Goal: Information Seeking & Learning: Learn about a topic

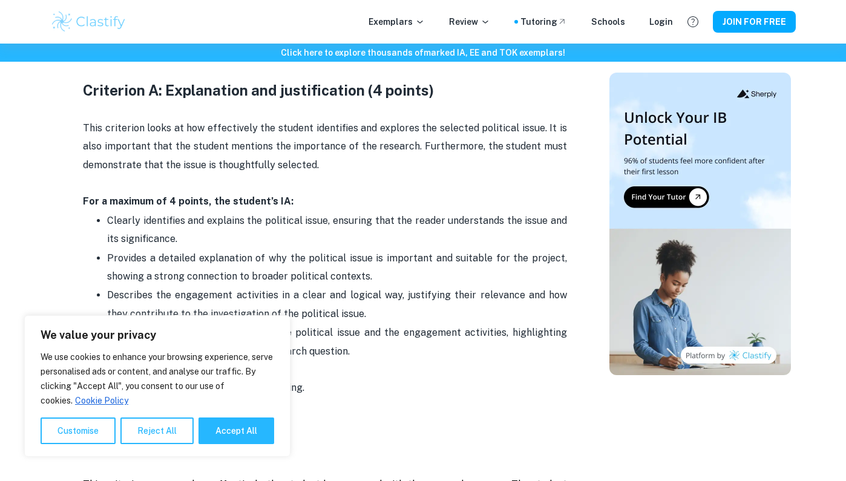
scroll to position [696, 0]
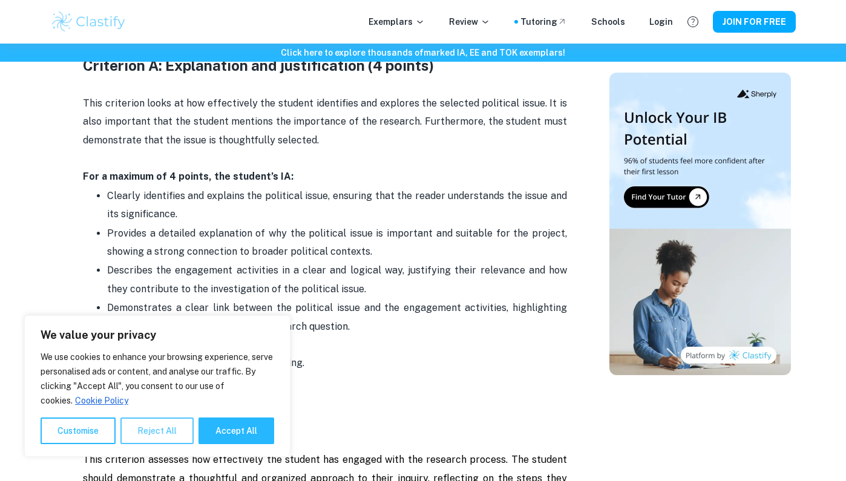
click at [157, 434] on button "Reject All" at bounding box center [156, 431] width 73 height 27
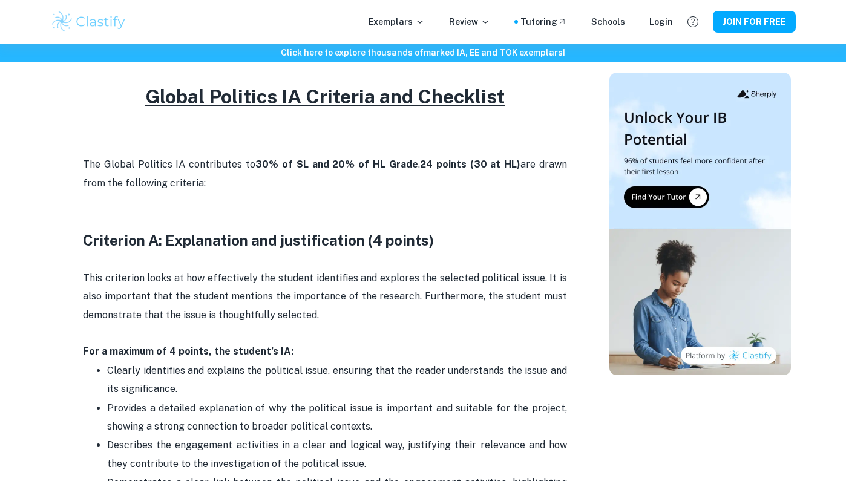
scroll to position [510, 0]
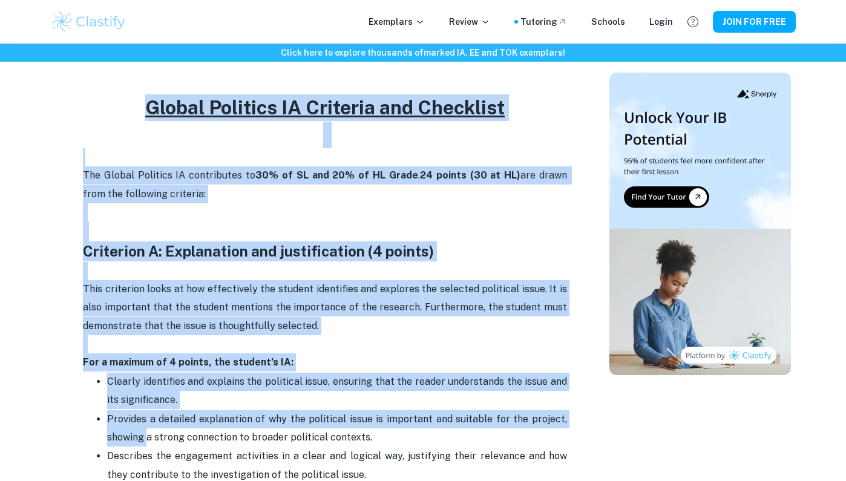
drag, startPoint x: 137, startPoint y: 102, endPoint x: 146, endPoint y: 421, distance: 318.4
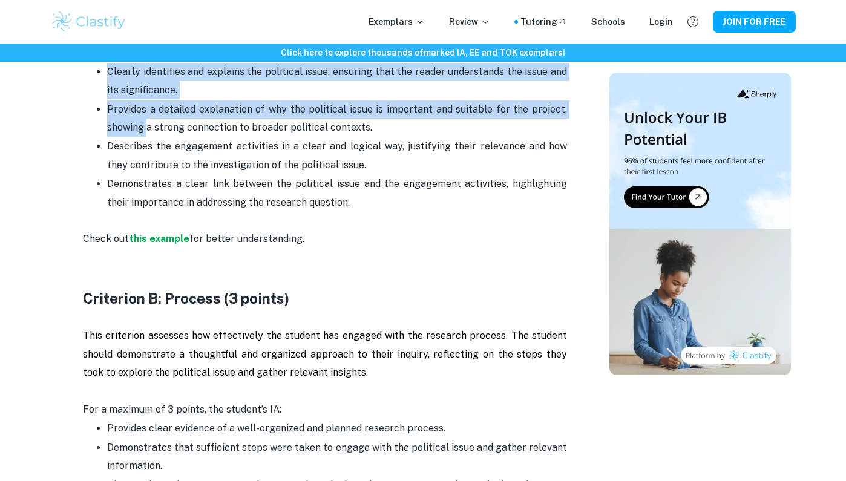
scroll to position [822, 0]
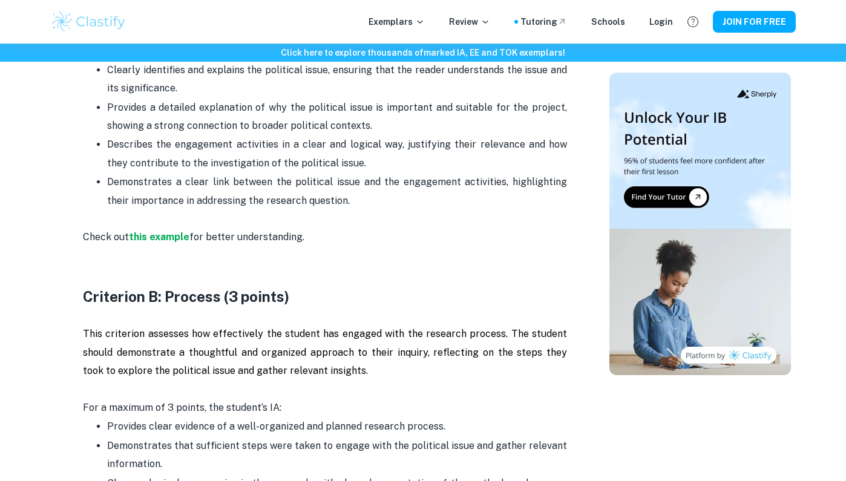
click at [142, 128] on p "Provides a detailed explanation of why the political issue is important and sui…" at bounding box center [337, 117] width 460 height 37
click at [167, 236] on strong "this example" at bounding box center [159, 236] width 61 height 11
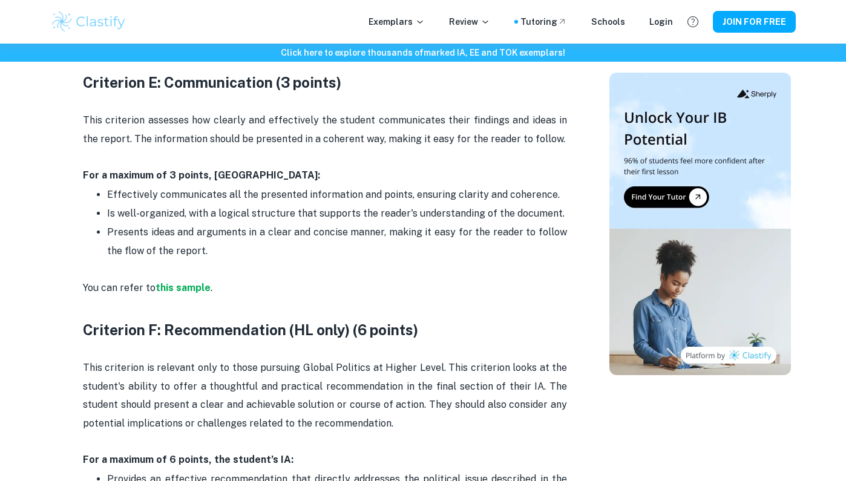
scroll to position [2125, 0]
click at [201, 282] on strong "this sample" at bounding box center [183, 287] width 55 height 11
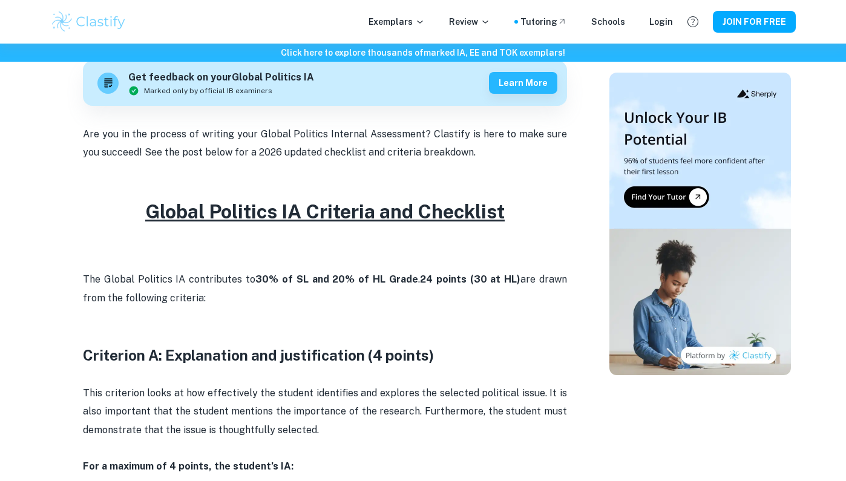
scroll to position [410, 0]
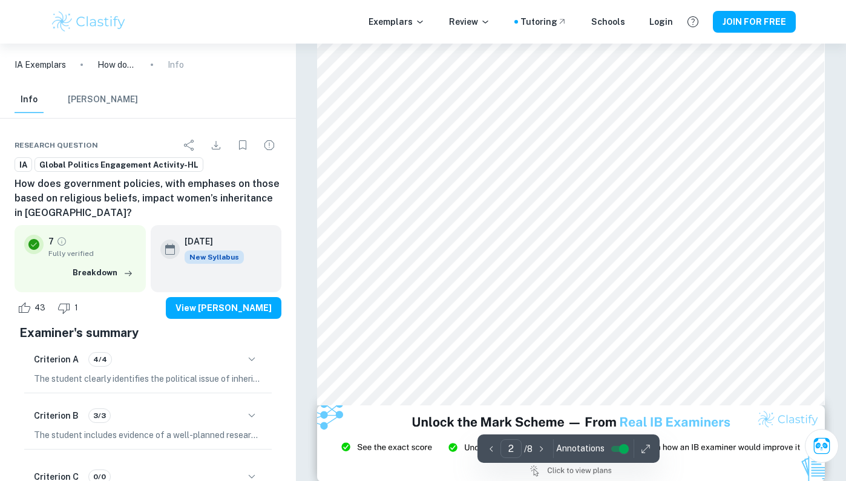
scroll to position [1116, 0]
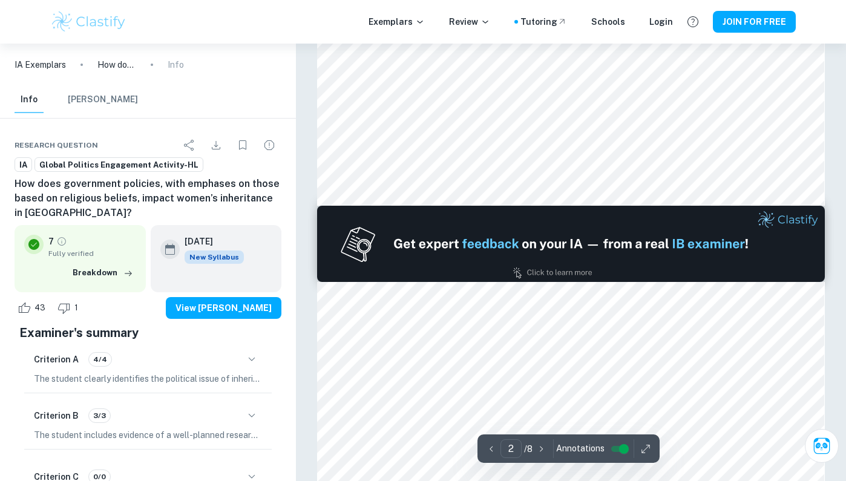
type input "1"
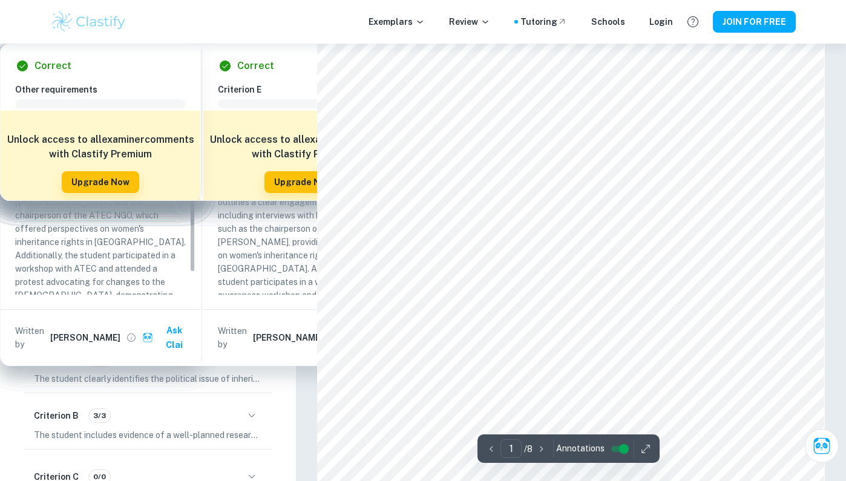
scroll to position [0, 0]
